Goal: Task Accomplishment & Management: Complete application form

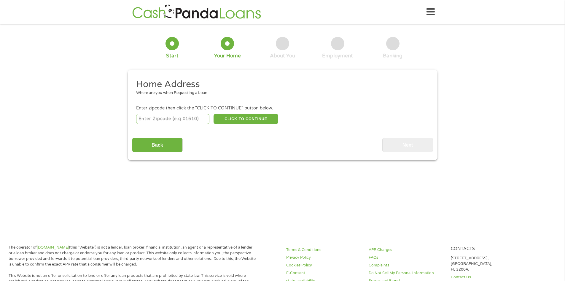
click at [158, 118] on input "number" at bounding box center [172, 119] width 73 height 10
type input "75951"
click at [233, 115] on button "CLICK TO CONTINUE" at bounding box center [246, 119] width 65 height 10
type input "75951"
type input "Jasper"
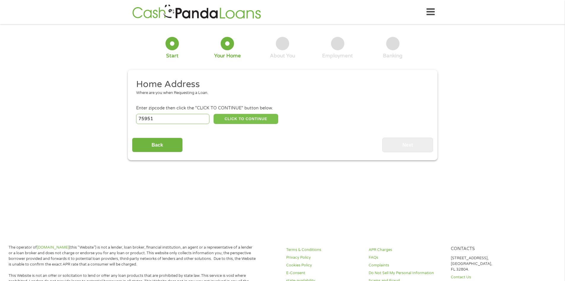
select select "[US_STATE]"
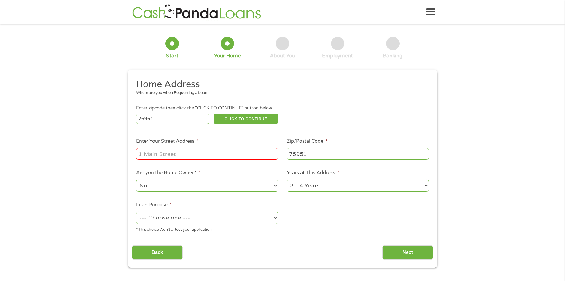
click at [159, 160] on div at bounding box center [207, 154] width 142 height 14
click at [215, 156] on input "Enter Your Street Address *" at bounding box center [207, 153] width 142 height 11
type input "[STREET_ADDRESS][PERSON_NAME]"
click at [169, 188] on select "No Yes" at bounding box center [207, 185] width 142 height 12
select select "yes"
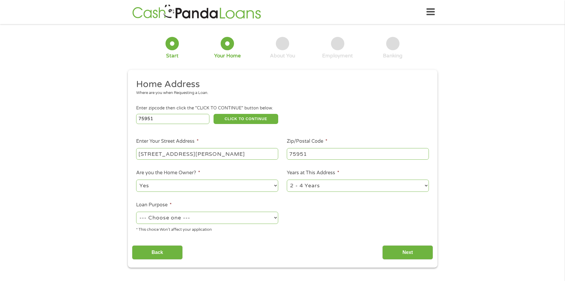
click at [136, 179] on select "No Yes" at bounding box center [207, 185] width 142 height 12
click at [173, 220] on select "--- Choose one --- Pay Bills Debt Consolidation Home Improvement Major Purchase…" at bounding box center [207, 217] width 142 height 12
select select "other"
click at [136, 211] on select "--- Choose one --- Pay Bills Debt Consolidation Home Improvement Major Purchase…" at bounding box center [207, 217] width 142 height 12
click at [335, 189] on select "1 Year or less 1 - 2 Years 2 - 4 Years Over 4 Years" at bounding box center [358, 185] width 142 height 12
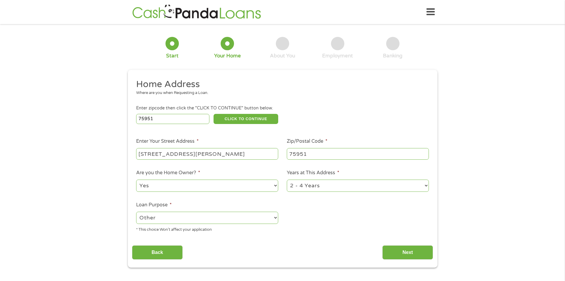
select select "60months"
click at [287, 179] on select "1 Year or less 1 - 2 Years 2 - 4 Years Over 4 Years" at bounding box center [358, 185] width 142 height 12
click at [403, 253] on input "Next" at bounding box center [408, 252] width 51 height 15
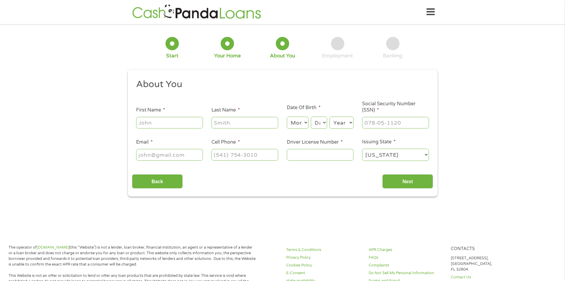
click at [157, 123] on input "First Name *" at bounding box center [169, 122] width 67 height 11
type input "[PERSON_NAME]"
select select "7"
select select "5"
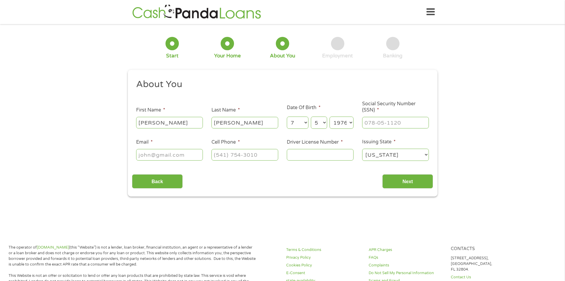
select select "1975"
click at [369, 123] on input "___-__-____" at bounding box center [395, 122] width 67 height 11
type input "465-33-6924"
click at [170, 153] on input "Email *" at bounding box center [169, 154] width 67 height 11
type input "[EMAIL_ADDRESS][DOMAIN_NAME]"
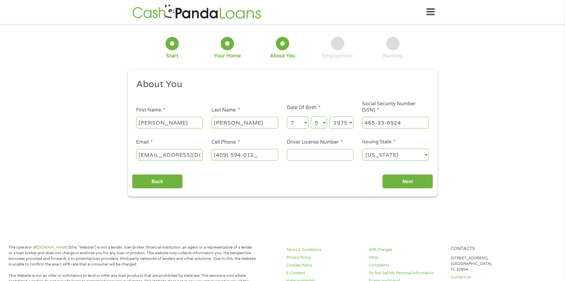
type input "[PHONE_NUMBER]"
click at [288, 154] on input "Driver License Number *" at bounding box center [320, 154] width 67 height 11
type input "6"
type input "36206055"
click at [395, 184] on input "Next" at bounding box center [408, 181] width 51 height 15
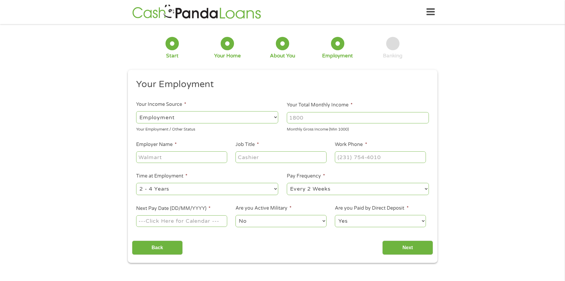
click at [316, 118] on input "Your Total Monthly Income *" at bounding box center [358, 117] width 142 height 11
type input "3200"
click at [166, 150] on div at bounding box center [181, 157] width 91 height 14
click at [164, 153] on input "Employer Name *" at bounding box center [181, 156] width 91 height 11
type input "DETCOG"
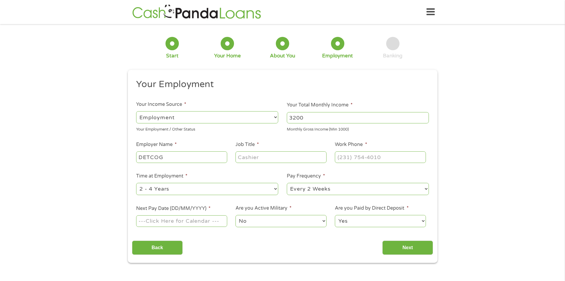
click at [274, 159] on input "Job Title *" at bounding box center [281, 156] width 91 height 11
type input "Specialsit"
click at [377, 156] on input "(___) ___-____" at bounding box center [380, 156] width 91 height 11
type input "[PHONE_NUMBER]"
click at [303, 186] on select "--- Choose one --- Every 2 Weeks Every Week Monthly Semi-Monthly" at bounding box center [358, 189] width 142 height 12
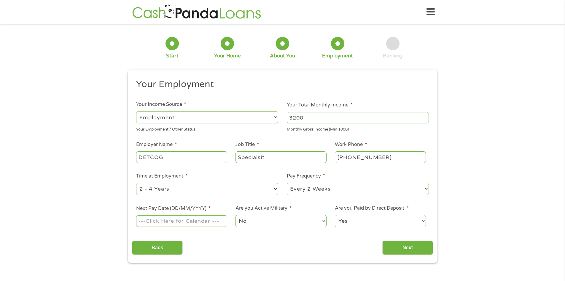
select select "semimonthly"
click at [287, 183] on select "--- Choose one --- Every 2 Weeks Every Week Monthly Semi-Monthly" at bounding box center [358, 189] width 142 height 12
click at [195, 218] on input "Next Pay Date (DD/MM/YYYY) *" at bounding box center [181, 220] width 91 height 11
click at [169, 221] on input "[DATE]" at bounding box center [181, 220] width 91 height 11
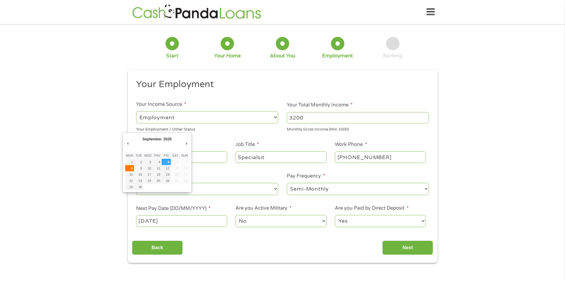
type input "[DATE]"
click at [267, 220] on select "No Yes" at bounding box center [281, 221] width 91 height 12
click at [236, 215] on select "No Yes" at bounding box center [281, 221] width 91 height 12
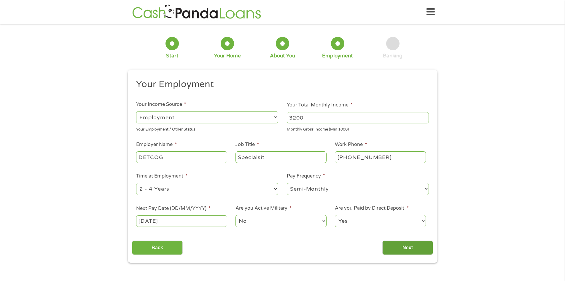
click at [395, 245] on input "Next" at bounding box center [408, 247] width 51 height 15
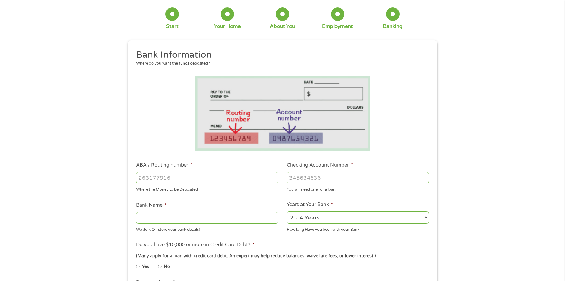
scroll to position [30, 0]
click at [294, 179] on input "Checking Account Number *" at bounding box center [358, 177] width 142 height 11
type input "700470909"
click at [172, 221] on input "Bank Name *" at bounding box center [207, 216] width 142 height 11
type input "Dugood"
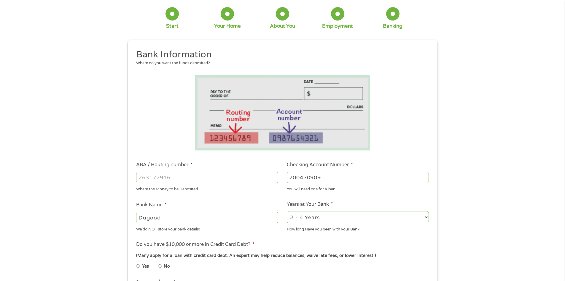
click at [311, 176] on input "700470909" at bounding box center [358, 177] width 142 height 11
type input "700479909"
click at [265, 173] on input "ABA / Routing number *" at bounding box center [207, 177] width 142 height 11
type input "313186679"
type input "DUGOOD FEDERAL CREDIT UNION"
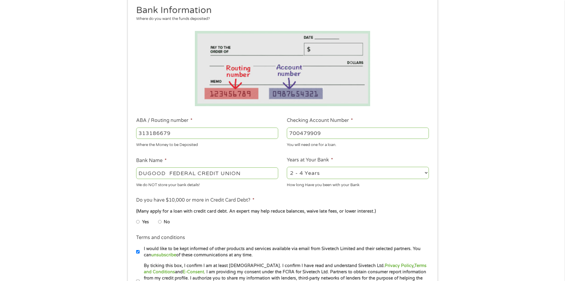
scroll to position [89, 0]
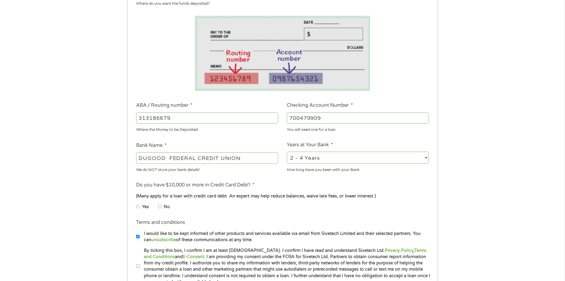
type input "313186679"
click at [160, 205] on input "No" at bounding box center [160, 206] width 4 height 9
radio input "true"
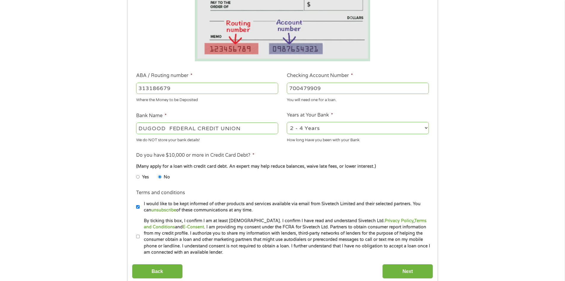
scroll to position [148, 0]
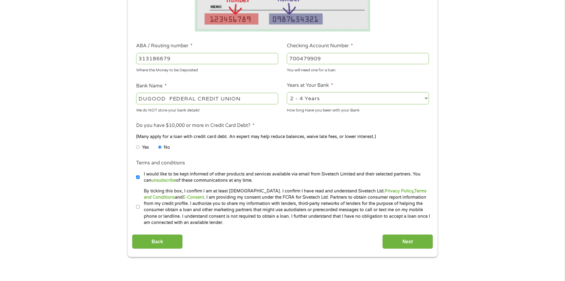
click at [139, 207] on input "By ticking this box, I confirm I am at least [DEMOGRAPHIC_DATA]. I confirm I ha…" at bounding box center [138, 206] width 4 height 9
checkbox input "true"
click at [395, 241] on input "Next" at bounding box center [408, 241] width 51 height 15
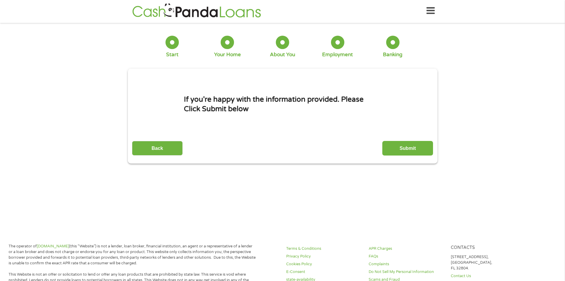
scroll to position [0, 0]
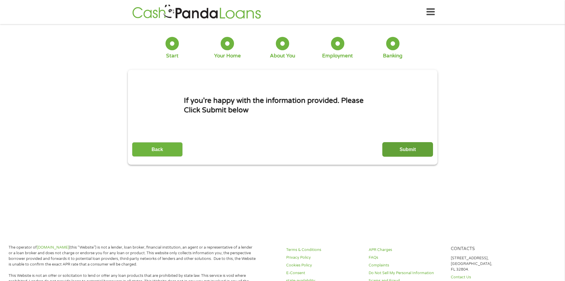
click at [429, 154] on input "Submit" at bounding box center [408, 149] width 51 height 15
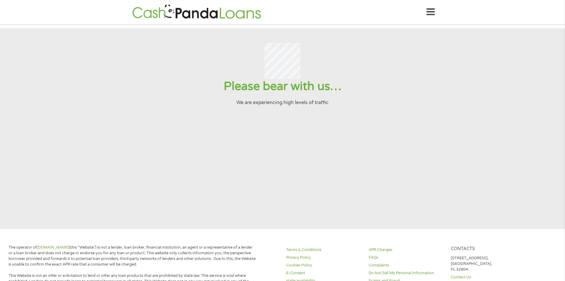
click at [432, 13] on icon at bounding box center [431, 12] width 8 height 15
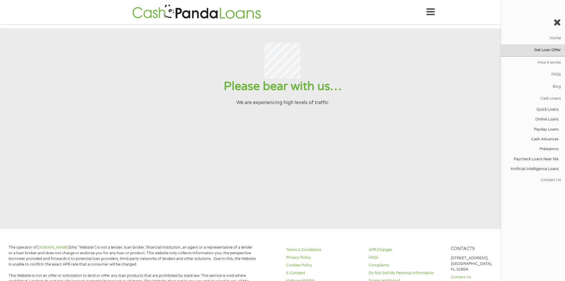
click at [556, 53] on link "Get Loan Offer" at bounding box center [533, 50] width 64 height 12
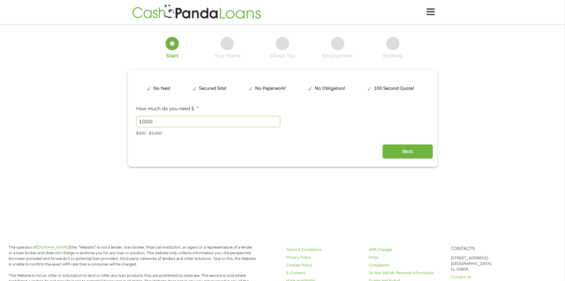
drag, startPoint x: 438, startPoint y: 10, endPoint x: 436, endPoint y: 12, distance: 3.2
click at [436, 12] on header "Home Get Loan Offer How it works FAQs Blog Cash Loans Quick Loans Online Loans …" at bounding box center [282, 12] width 565 height 24
click at [432, 12] on icon at bounding box center [431, 12] width 8 height 15
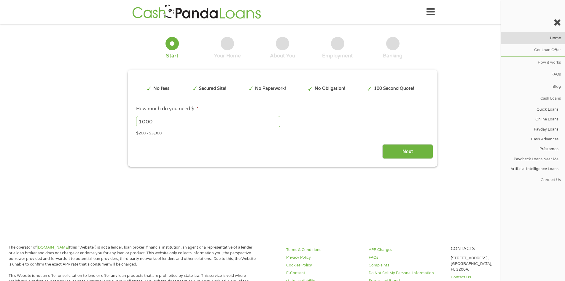
click at [549, 37] on link "Home" at bounding box center [533, 38] width 64 height 12
click at [543, 63] on link "How it works" at bounding box center [533, 62] width 64 height 12
click at [557, 20] on icon at bounding box center [557, 22] width 7 height 9
